Goal: Task Accomplishment & Management: Manage account settings

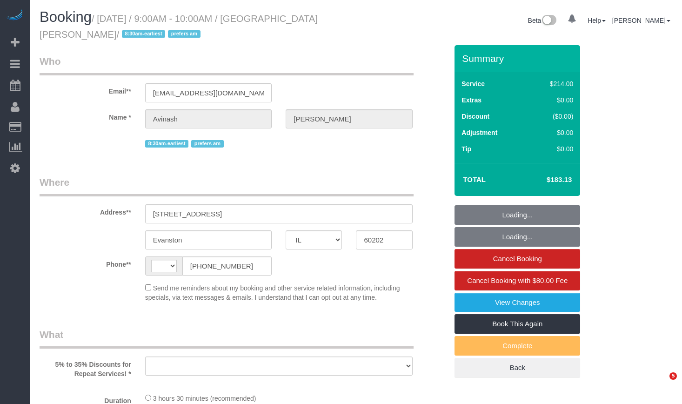
select select "IL"
select select "string:fspay-0c5b9879-da17-4785-acd9-5465d77a9964"
select select "object:796"
select select "number:1"
select select "number:58"
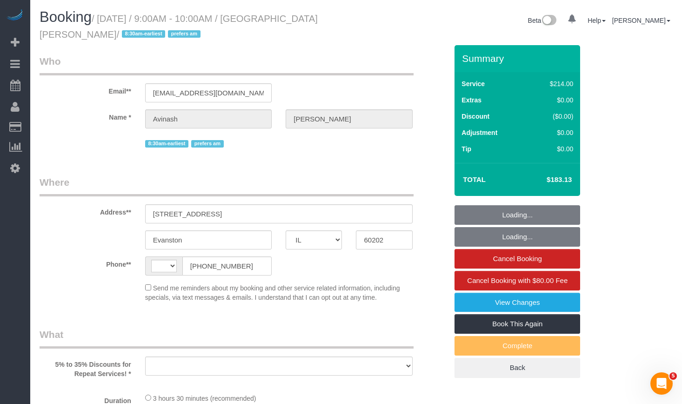
select select "number:139"
select select "number:106"
select select "string:US"
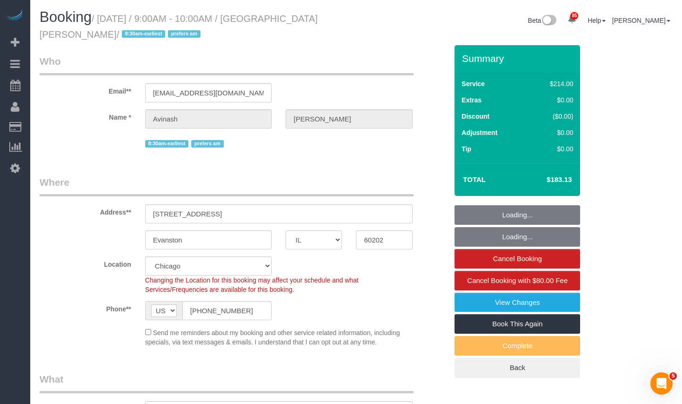
select select "512"
select select "2"
select select "object:1212"
select select "2"
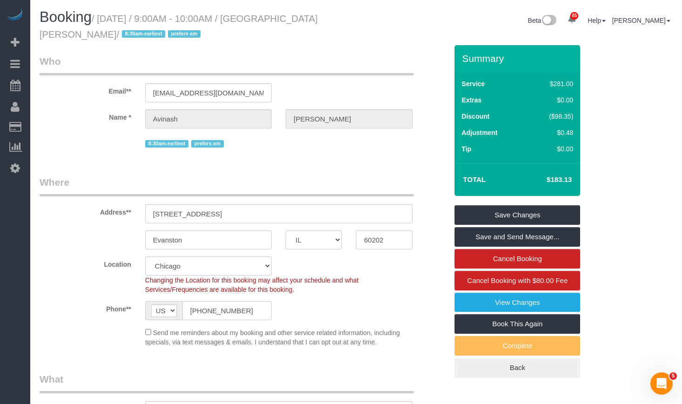
scroll to position [419, 0]
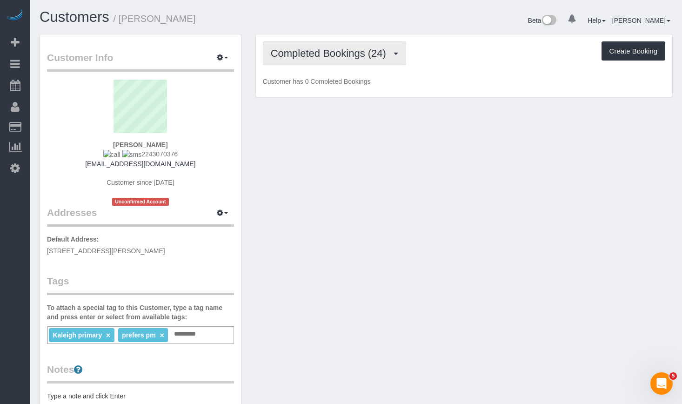
click at [359, 53] on span "Completed Bookings (24)" at bounding box center [331, 53] width 120 height 12
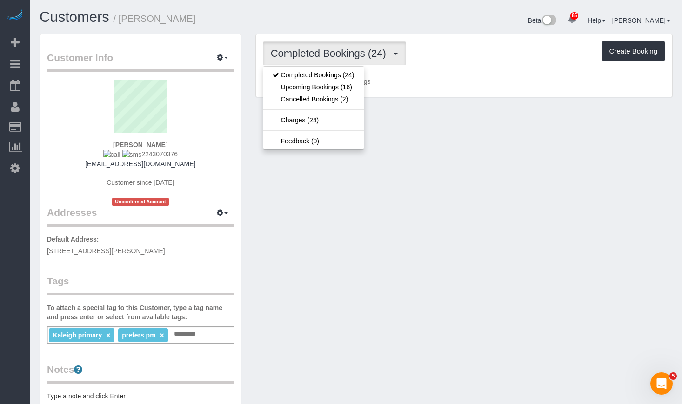
click at [449, 29] on div "Beta 85 Your Notifications You have 0 alerts × You have 1 to charge for [DATE] …" at bounding box center [519, 21] width 324 height 25
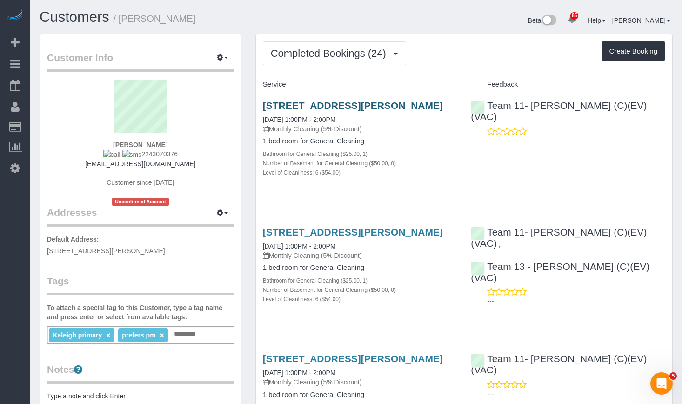
drag, startPoint x: 445, startPoint y: 104, endPoint x: 315, endPoint y: 110, distance: 129.5
click at [315, 110] on h3 "[STREET_ADDRESS][PERSON_NAME]" at bounding box center [360, 105] width 195 height 11
click at [438, 134] on p "Monthly Cleaning (5% Discount)" at bounding box center [360, 128] width 195 height 9
drag, startPoint x: 174, startPoint y: 157, endPoint x: 133, endPoint y: 157, distance: 41.0
click at [133, 157] on div "[PERSON_NAME] 2243070376 [EMAIL_ADDRESS][DOMAIN_NAME] Customer since [DATE] Unc…" at bounding box center [140, 143] width 187 height 126
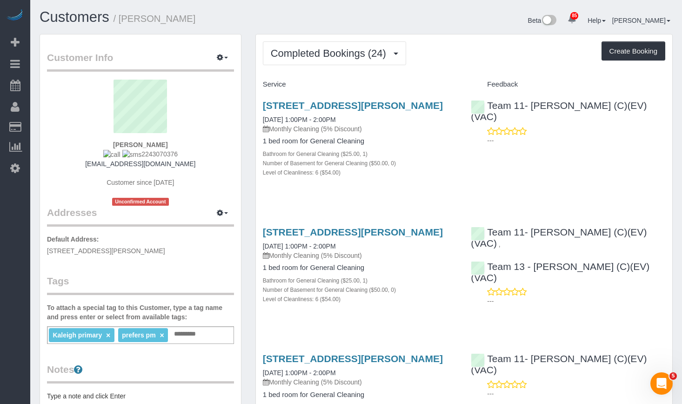
copy span "2243070376"
click at [311, 53] on span "Completed Bookings (24)" at bounding box center [331, 53] width 120 height 12
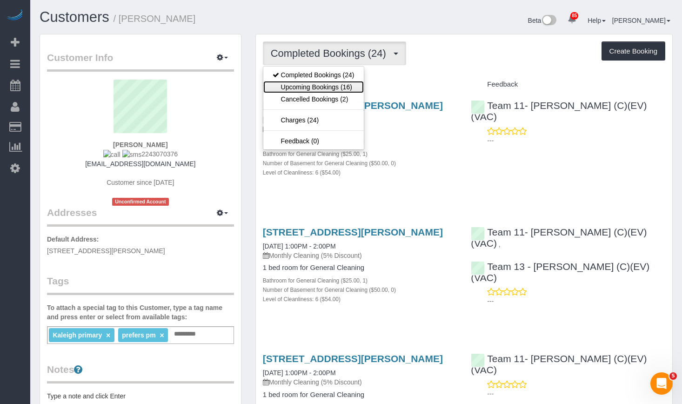
click at [310, 86] on link "Upcoming Bookings (16)" at bounding box center [313, 87] width 101 height 12
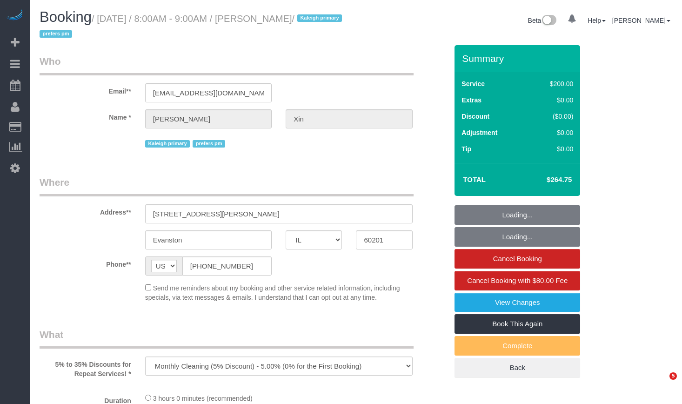
select select "IL"
select select "string:fspay-7b4fc68e-658e-4e57-b40f-ea924418d151"
select select "number:1"
select select "number:58"
select select "number:139"
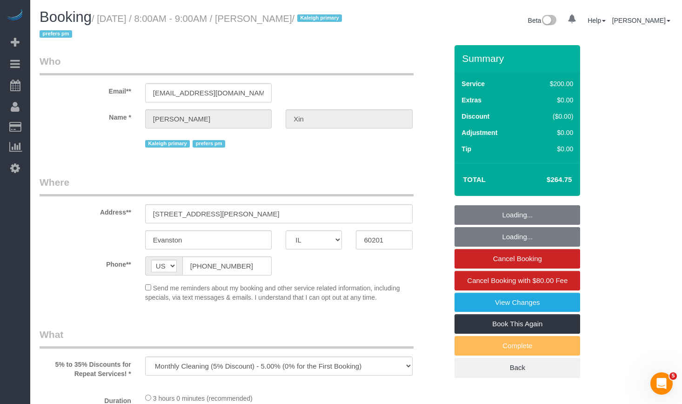
select select "number:106"
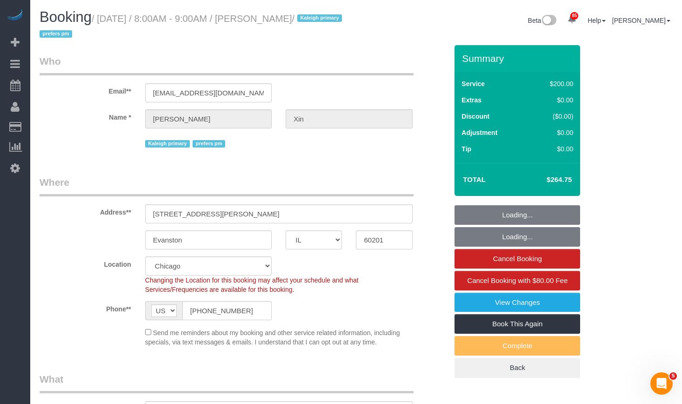
select select "512"
select select "6"
select select "object:1289"
select select "spot1"
select select "6"
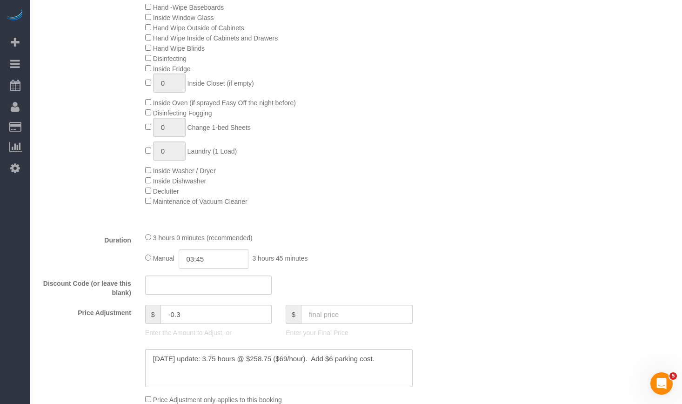
scroll to position [884, 0]
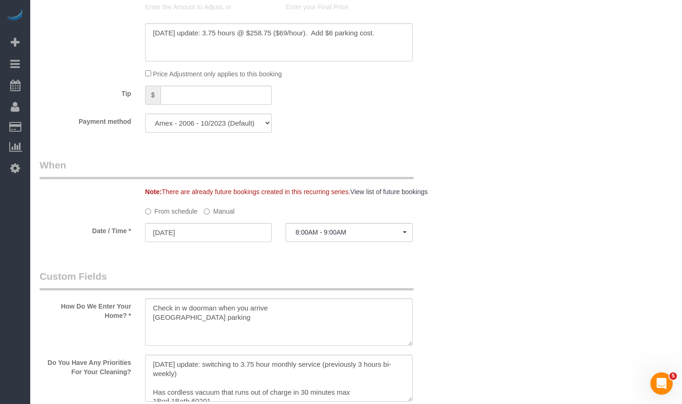
click at [221, 209] on label "Manual" at bounding box center [219, 209] width 31 height 13
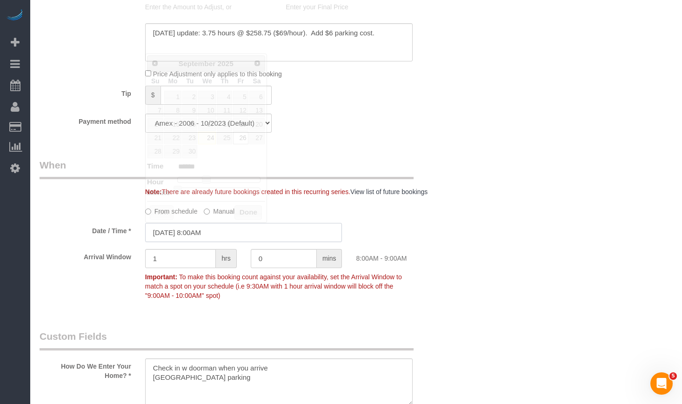
click at [203, 231] on input "09/26/2025 8:00AM" at bounding box center [243, 232] width 197 height 19
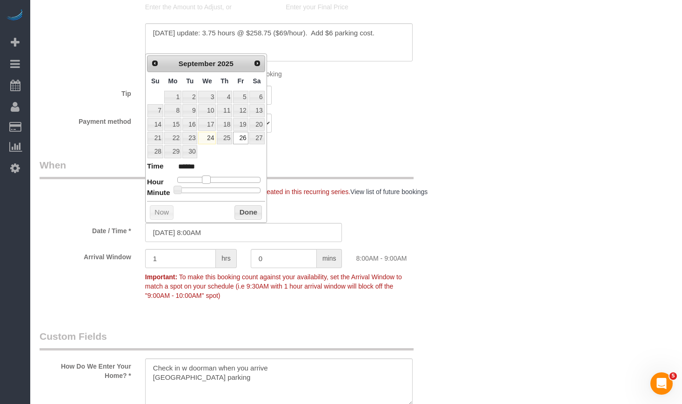
type input "09/26/2025 7:00AM"
type input "******"
type input "09/26/2025 6:00AM"
type input "******"
type input "09/26/2025 7:00AM"
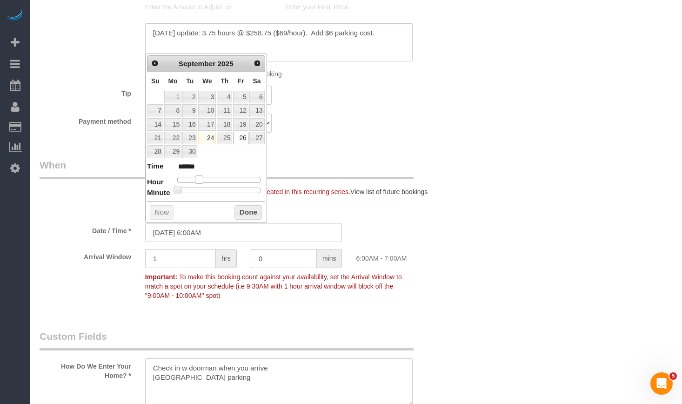
type input "******"
type input "09/26/2025 8:00AM"
type input "******"
type input "09/26/2025 9:00AM"
type input "******"
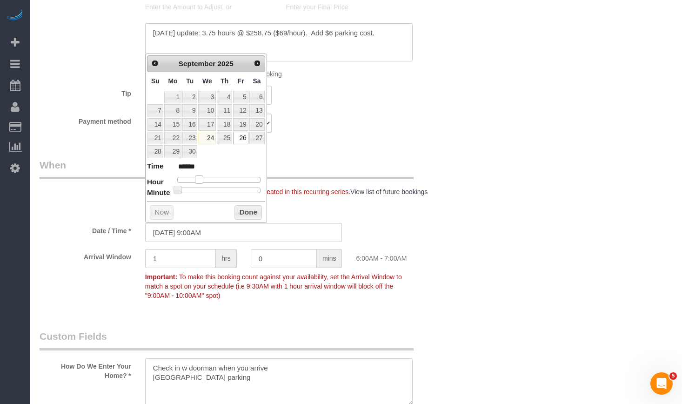
type input "09/26/2025 10:00AM"
type input "*******"
type input "09/26/2025 11:00AM"
type input "*******"
type input "09/26/2025 12:00PM"
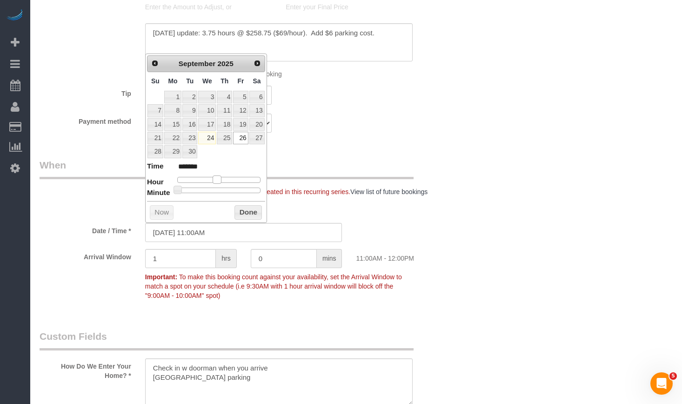
type input "*******"
drag, startPoint x: 205, startPoint y: 180, endPoint x: 219, endPoint y: 181, distance: 14.0
click at [219, 181] on span at bounding box center [220, 179] width 8 height 8
type input "09/26/2025 12:05PM"
type input "*******"
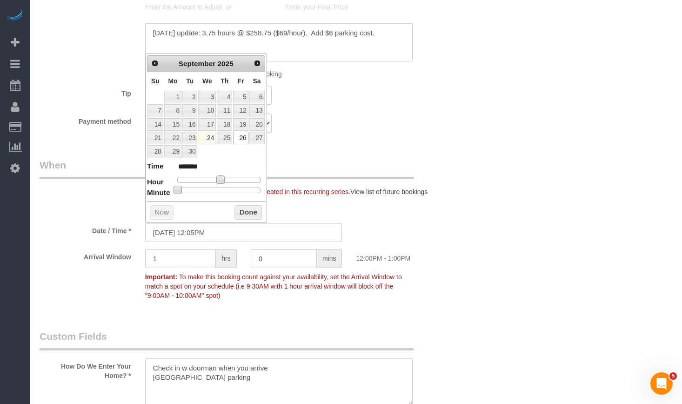
type input "09/26/2025 12:10PM"
type input "*******"
type input "09/26/2025 12:15PM"
type input "*******"
type input "09/26/2025 12:20PM"
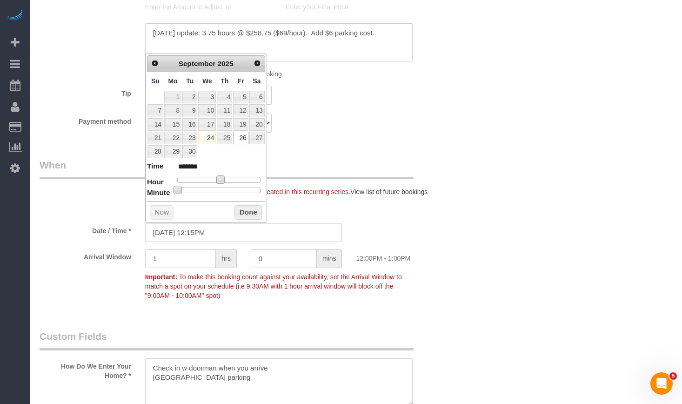
type input "*******"
type input "09/26/2025 12:25PM"
type input "*******"
type input "09/26/2025 12:30PM"
type input "*******"
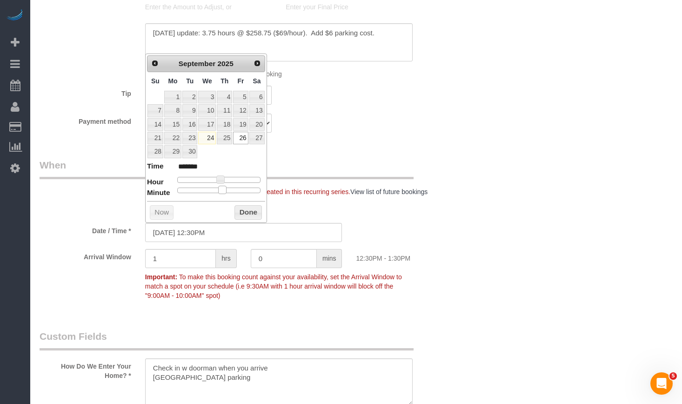
drag, startPoint x: 176, startPoint y: 188, endPoint x: 221, endPoint y: 194, distance: 44.7
click at [221, 194] on span at bounding box center [222, 190] width 8 height 8
click at [241, 212] on button "Done" at bounding box center [248, 212] width 27 height 15
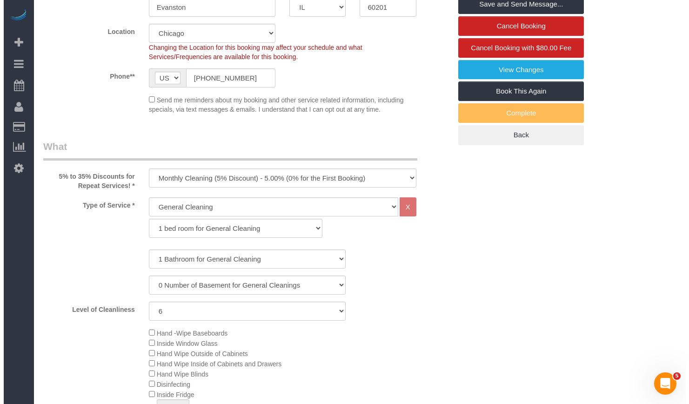
scroll to position [0, 0]
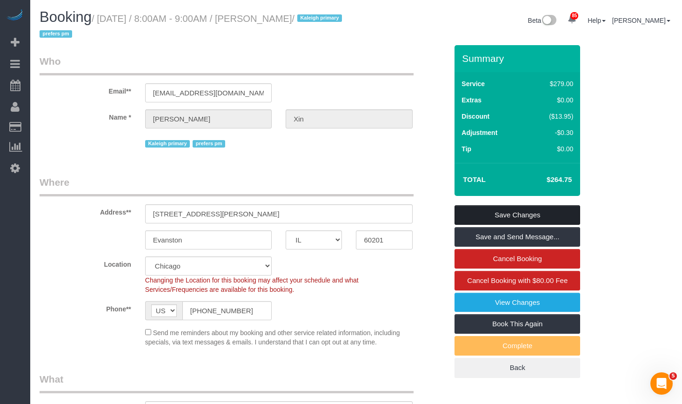
click at [537, 210] on link "Save Changes" at bounding box center [518, 215] width 126 height 20
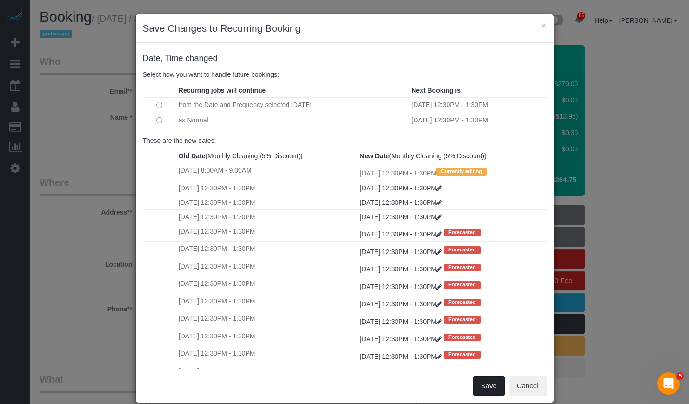
click at [488, 382] on button "Save" at bounding box center [489, 386] width 32 height 20
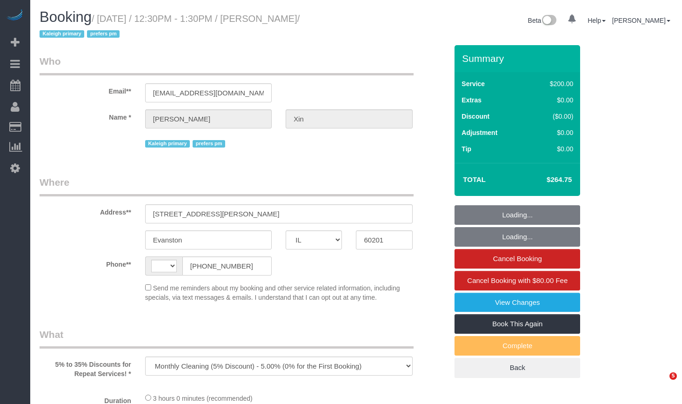
select select "IL"
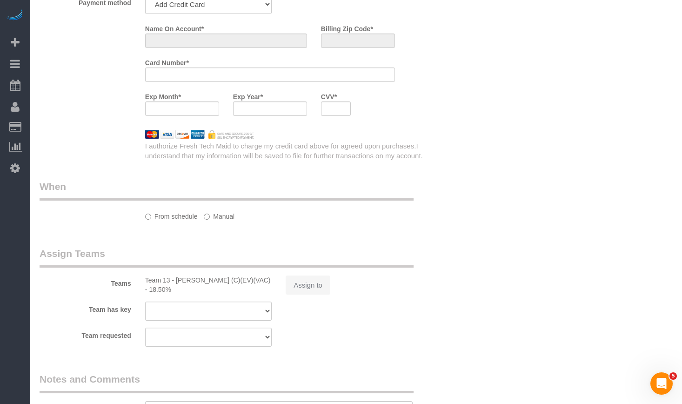
select select "string:fspay-7b4fc68e-658e-4e57-b40f-ea924418d151"
select select "number:1"
select select "number:58"
select select "number:139"
select select "number:106"
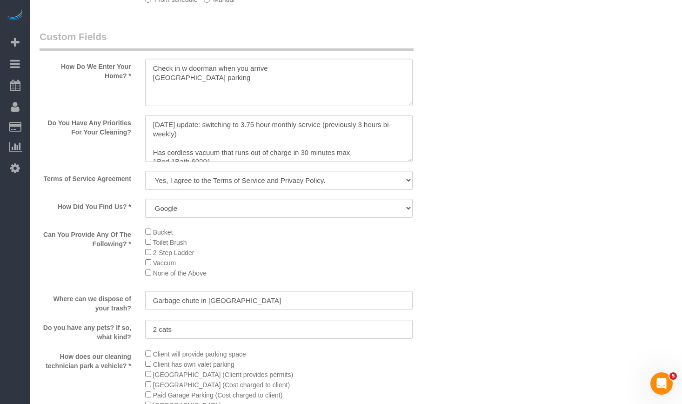
select select "string:US"
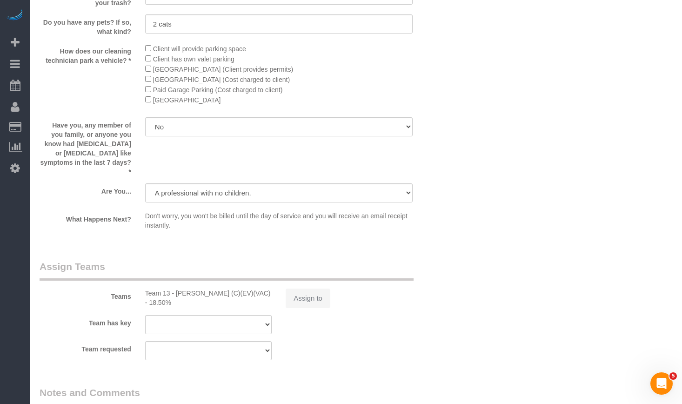
select select "spot1"
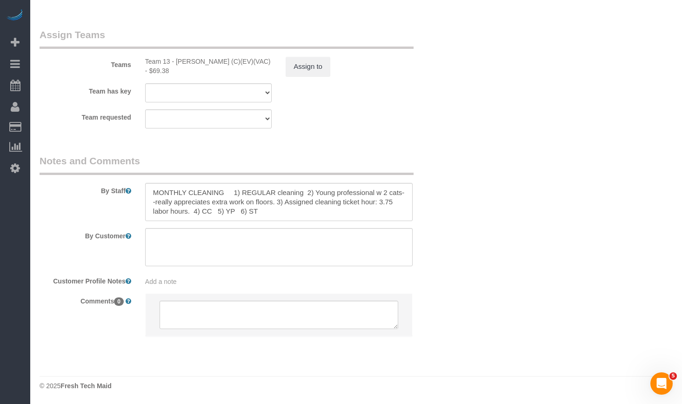
select select "object:1293"
select select "512"
select select "6"
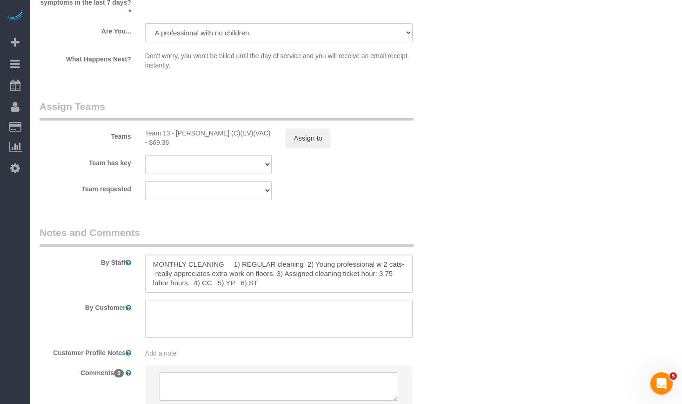
select select "6"
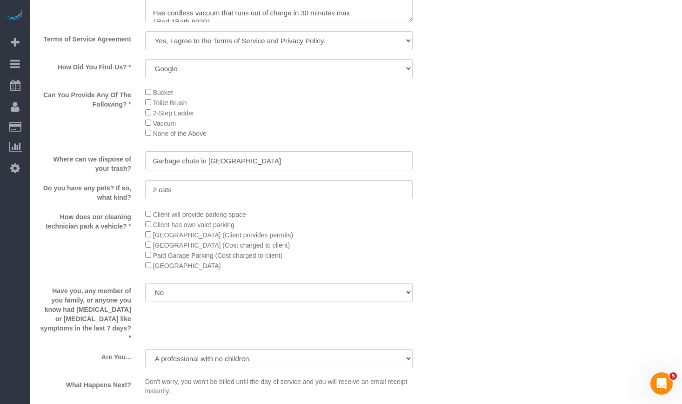
scroll to position [1078, 0]
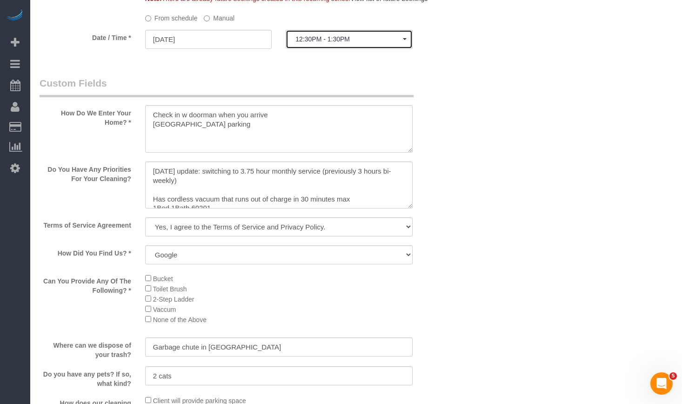
click at [306, 34] on button "12:30PM - 1:30PM" at bounding box center [349, 39] width 127 height 19
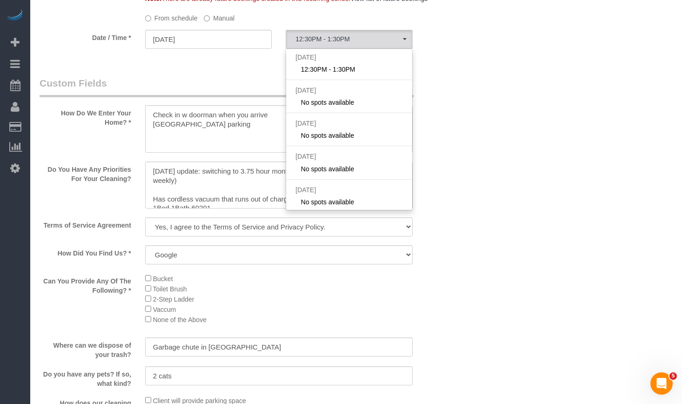
click at [219, 19] on label "Manual" at bounding box center [219, 16] width 31 height 13
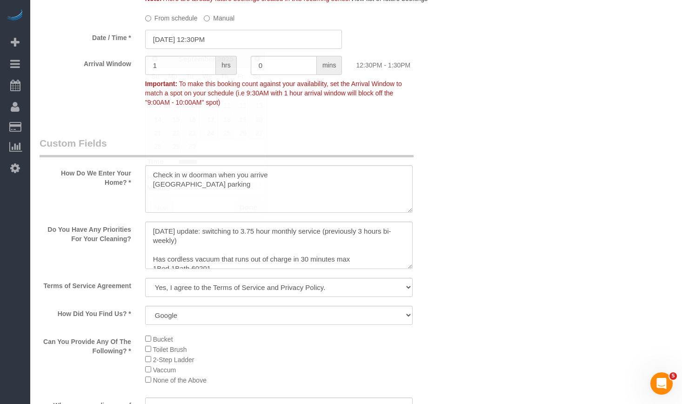
click at [216, 43] on input "09/26/2025 12:30PM" at bounding box center [243, 39] width 197 height 19
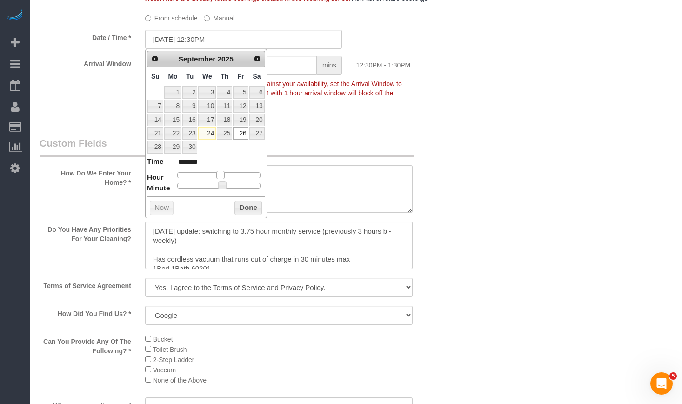
type input "09/26/2025 11:30AM"
type input "*******"
type input "09/26/2025 12:30PM"
type input "*******"
type input "09/26/2025 1:30PM"
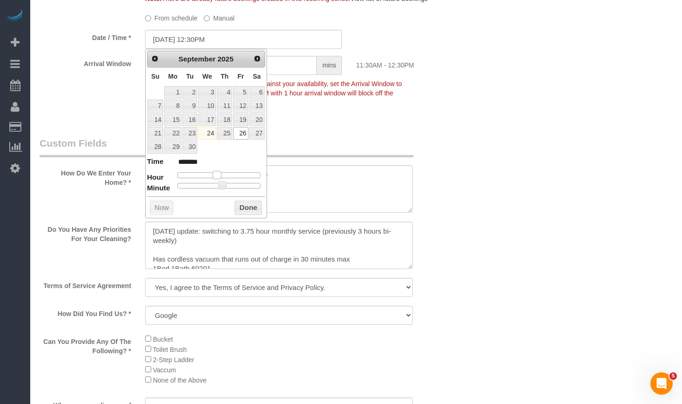
type input "******"
type input "09/26/2025 12:30PM"
type input "*******"
click at [220, 175] on span at bounding box center [220, 175] width 8 height 8
type input "09/26/2025 12:25PM"
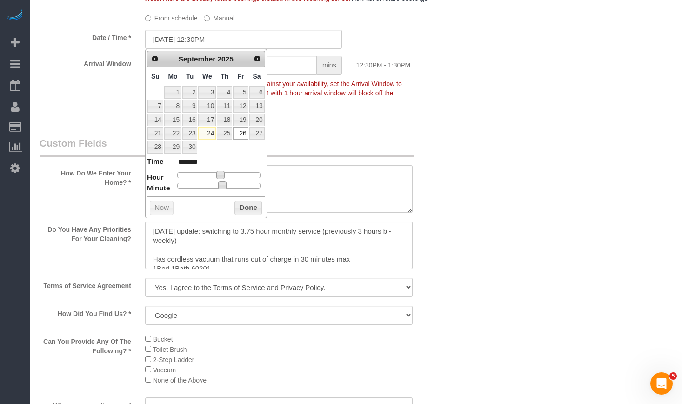
type input "*******"
type input "09/26/2025 12:20PM"
type input "*******"
type input "09/26/2025 12:15PM"
type input "*******"
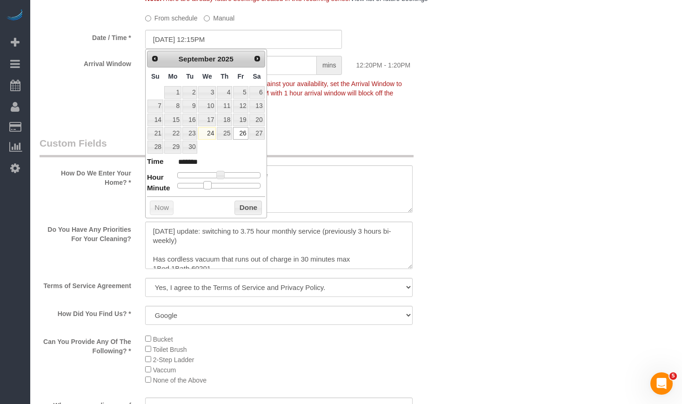
type input "09/26/2025 12:10PM"
type input "*******"
type input "09/26/2025 12:05PM"
type input "*******"
type input "09/26/2025 12:00PM"
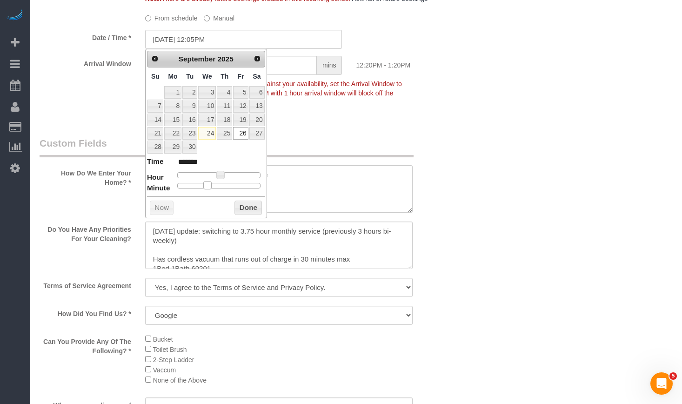
type input "*******"
drag, startPoint x: 222, startPoint y: 186, endPoint x: 168, endPoint y: 187, distance: 54.0
click at [168, 187] on dl "Time ******* Hour Minute Second Millisecond Microsecond Time Zone ***** ***** *…" at bounding box center [206, 172] width 118 height 32
click at [243, 209] on button "Done" at bounding box center [248, 208] width 27 height 15
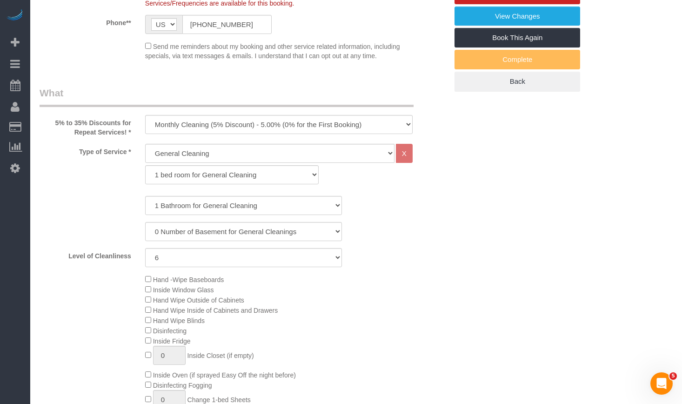
scroll to position [47, 0]
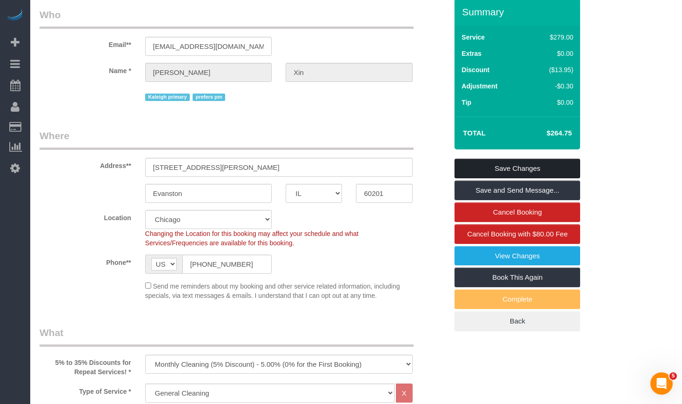
click at [485, 165] on link "Save Changes" at bounding box center [518, 169] width 126 height 20
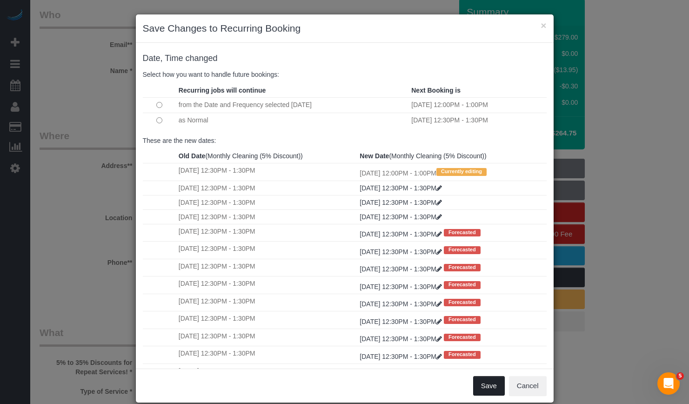
click at [483, 384] on button "Save" at bounding box center [489, 386] width 32 height 20
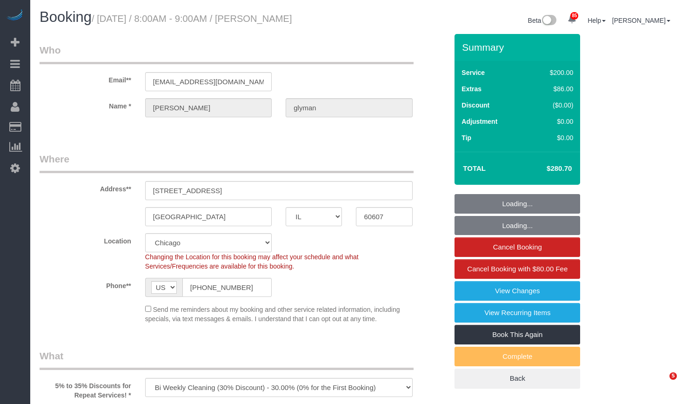
select select "IL"
select select "512"
select select "number:1"
select select "number:69"
select select "number:139"
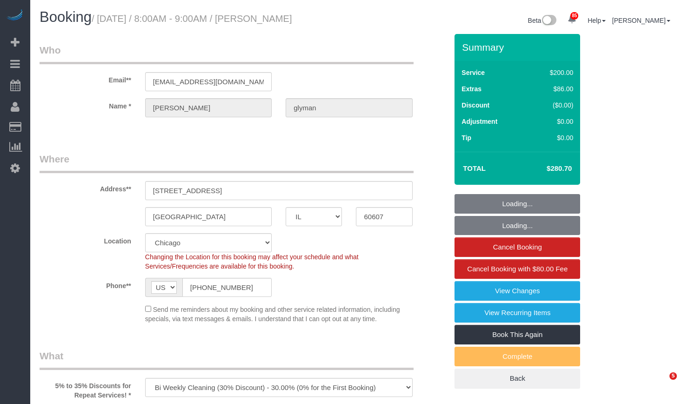
select select "number:106"
select select "object:1280"
select select "spot1"
select select "2"
select select "7"
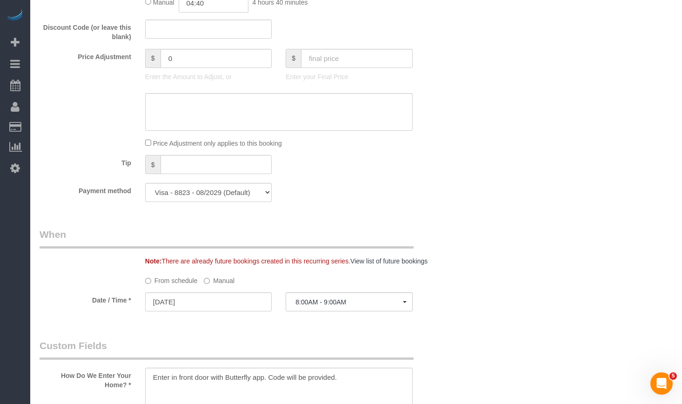
scroll to position [838, 0]
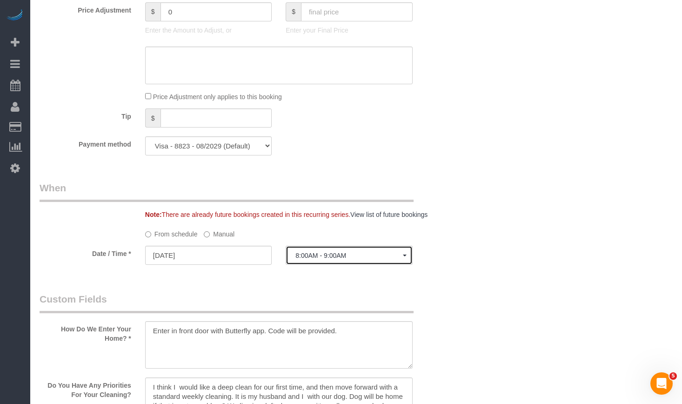
click at [327, 251] on button "8:00AM - 9:00AM" at bounding box center [349, 255] width 127 height 19
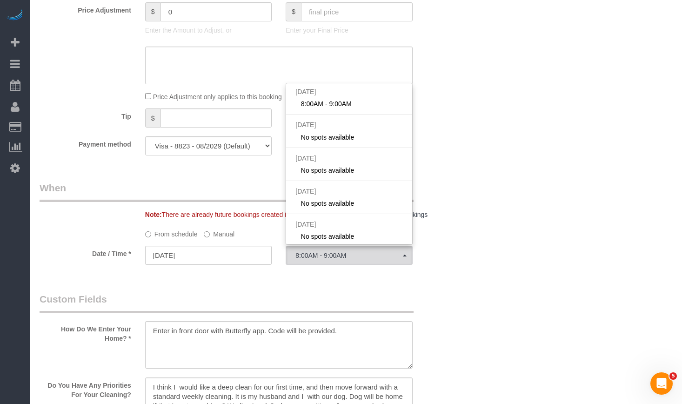
click at [556, 178] on div "Who Email** [EMAIL_ADDRESS][DOMAIN_NAME] Name * [PERSON_NAME] Where Address** […" at bounding box center [356, 197] width 633 height 2003
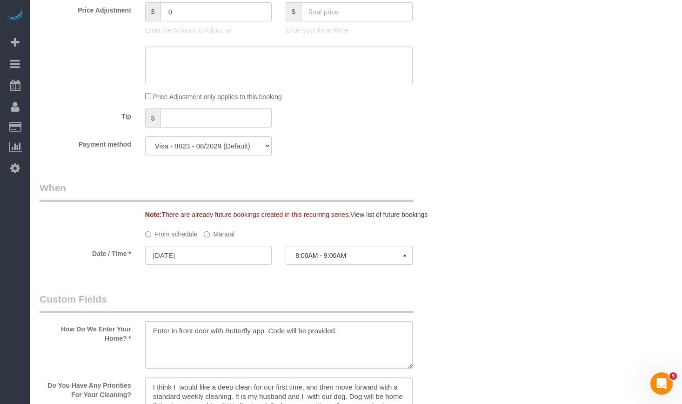
drag, startPoint x: 229, startPoint y: 238, endPoint x: 234, endPoint y: 238, distance: 5.1
click at [229, 238] on label "Manual" at bounding box center [219, 232] width 31 height 13
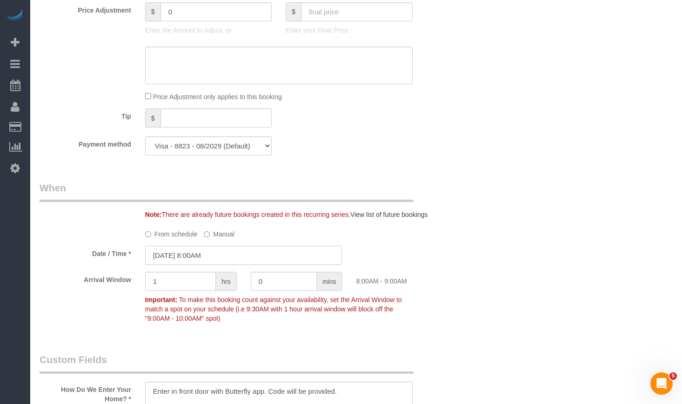
click at [250, 255] on input "[DATE] 8:00AM" at bounding box center [243, 255] width 197 height 19
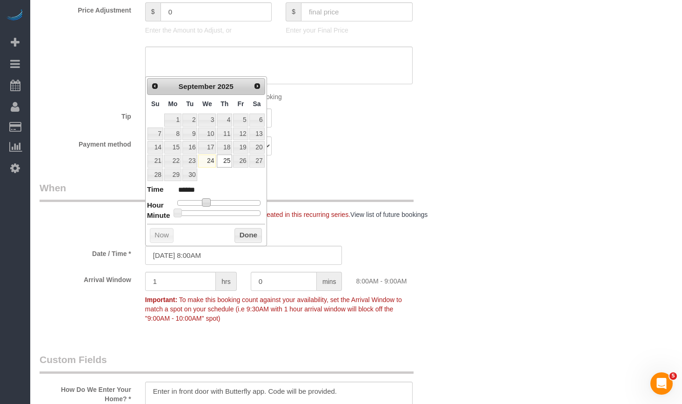
type input "[DATE] 9:00AM"
type input "******"
type input "[DATE] 10:00AM"
type input "*******"
type input "[DATE] 9:00AM"
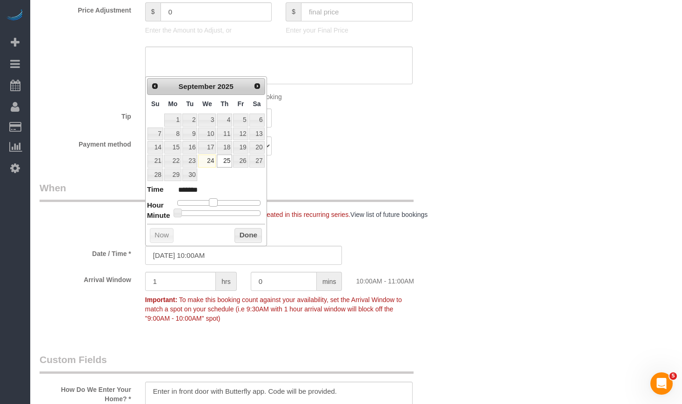
type input "******"
drag, startPoint x: 211, startPoint y: 202, endPoint x: 223, endPoint y: 211, distance: 14.9
click at [215, 203] on div at bounding box center [218, 203] width 83 height 6
click at [242, 229] on div "Prev Next [DATE] Su Mo Tu We Th Fr Sa 1 2 3 4 5 6 7 8 9 10 11 12 13 14 15 16 17…" at bounding box center [206, 160] width 122 height 169
click at [244, 232] on button "Done" at bounding box center [248, 235] width 27 height 15
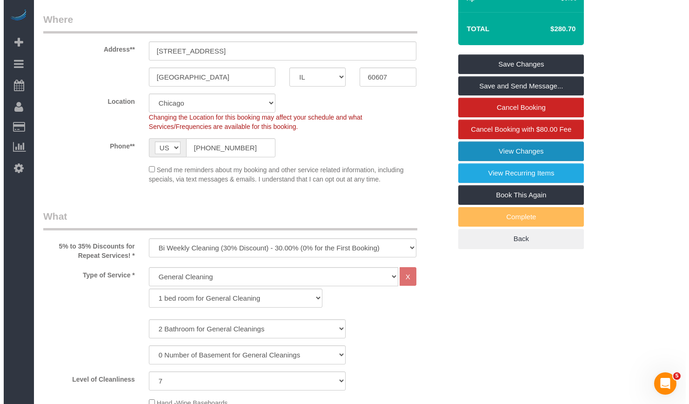
scroll to position [0, 0]
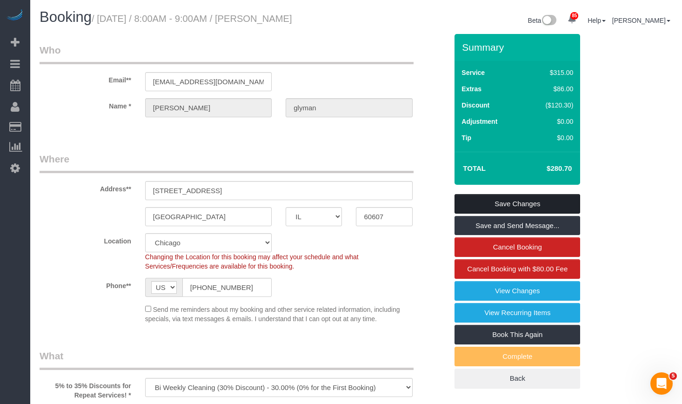
click at [511, 206] on link "Save Changes" at bounding box center [518, 204] width 126 height 20
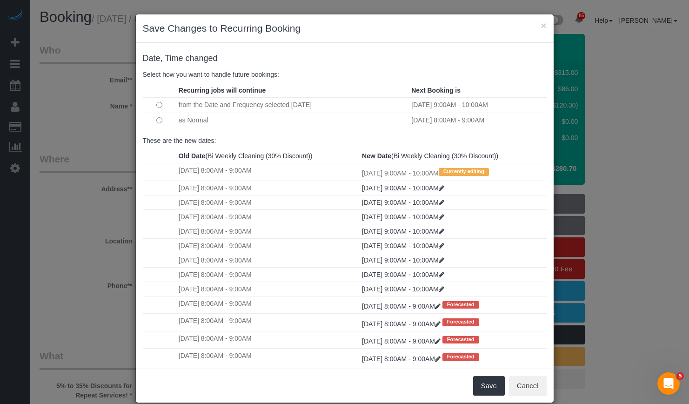
click at [162, 121] on td at bounding box center [160, 120] width 34 height 15
click at [486, 383] on button "Save" at bounding box center [489, 386] width 32 height 20
